Goal: Transaction & Acquisition: Download file/media

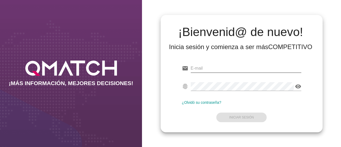
click at [214, 67] on input "email" at bounding box center [246, 68] width 111 height 9
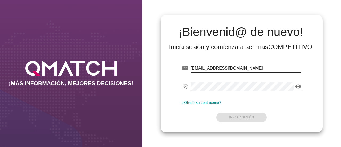
type input "[EMAIL_ADDRESS][DOMAIN_NAME]"
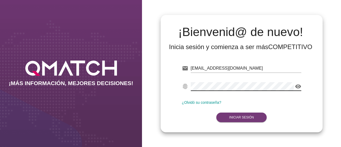
click at [255, 117] on button "Iniciar Sesión" at bounding box center [242, 118] width 50 height 10
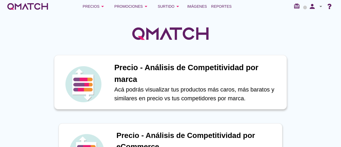
click at [85, 79] on img at bounding box center [83, 84] width 39 height 39
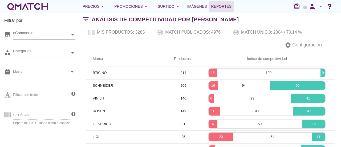
click at [216, 6] on span "Reportes" at bounding box center [222, 6] width 21 height 6
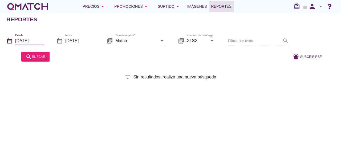
click at [37, 42] on input "[DATE]" at bounding box center [29, 40] width 29 height 9
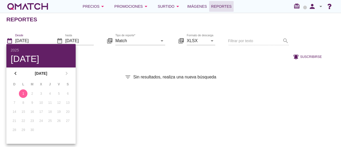
click at [24, 93] on div "1" at bounding box center [23, 93] width 9 height 5
drag, startPoint x: 97, startPoint y: 64, endPoint x: 128, endPoint y: 53, distance: 32.3
click at [100, 63] on div "Reportes date_range Desde [DATE] date_range hasta [DATE] library_books Tipo de …" at bounding box center [170, 80] width 341 height 134
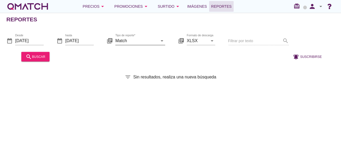
click at [145, 42] on input "Match" at bounding box center [137, 40] width 42 height 9
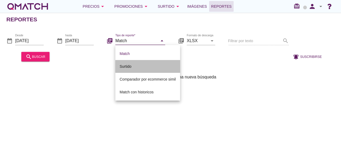
click at [141, 70] on div "Surtido" at bounding box center [148, 66] width 56 height 13
type input "Surtido"
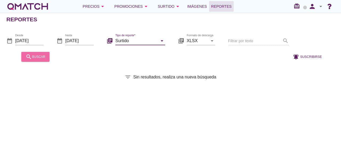
click at [43, 58] on div "search buscar" at bounding box center [36, 56] width 20 height 6
click at [47, 57] on button "search buscar" at bounding box center [35, 57] width 28 height 10
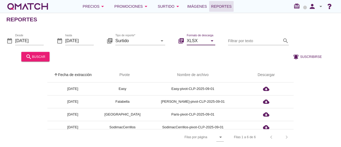
click at [199, 39] on input "XLSX" at bounding box center [197, 40] width 21 height 9
click at [195, 71] on div "CSV" at bounding box center [201, 66] width 20 height 13
type input "CSV"
click at [40, 53] on div "search buscar" at bounding box center [36, 56] width 20 height 6
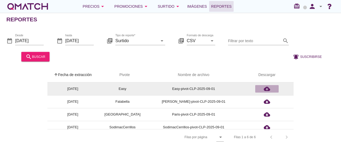
click at [260, 88] on div "cloud_download" at bounding box center [267, 89] width 19 height 6
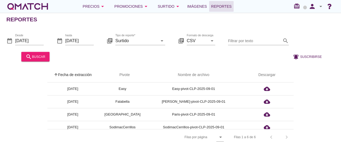
drag, startPoint x: 155, startPoint y: 120, endPoint x: 255, endPoint y: 140, distance: 102.0
